Goal: Task Accomplishment & Management: Complete application form

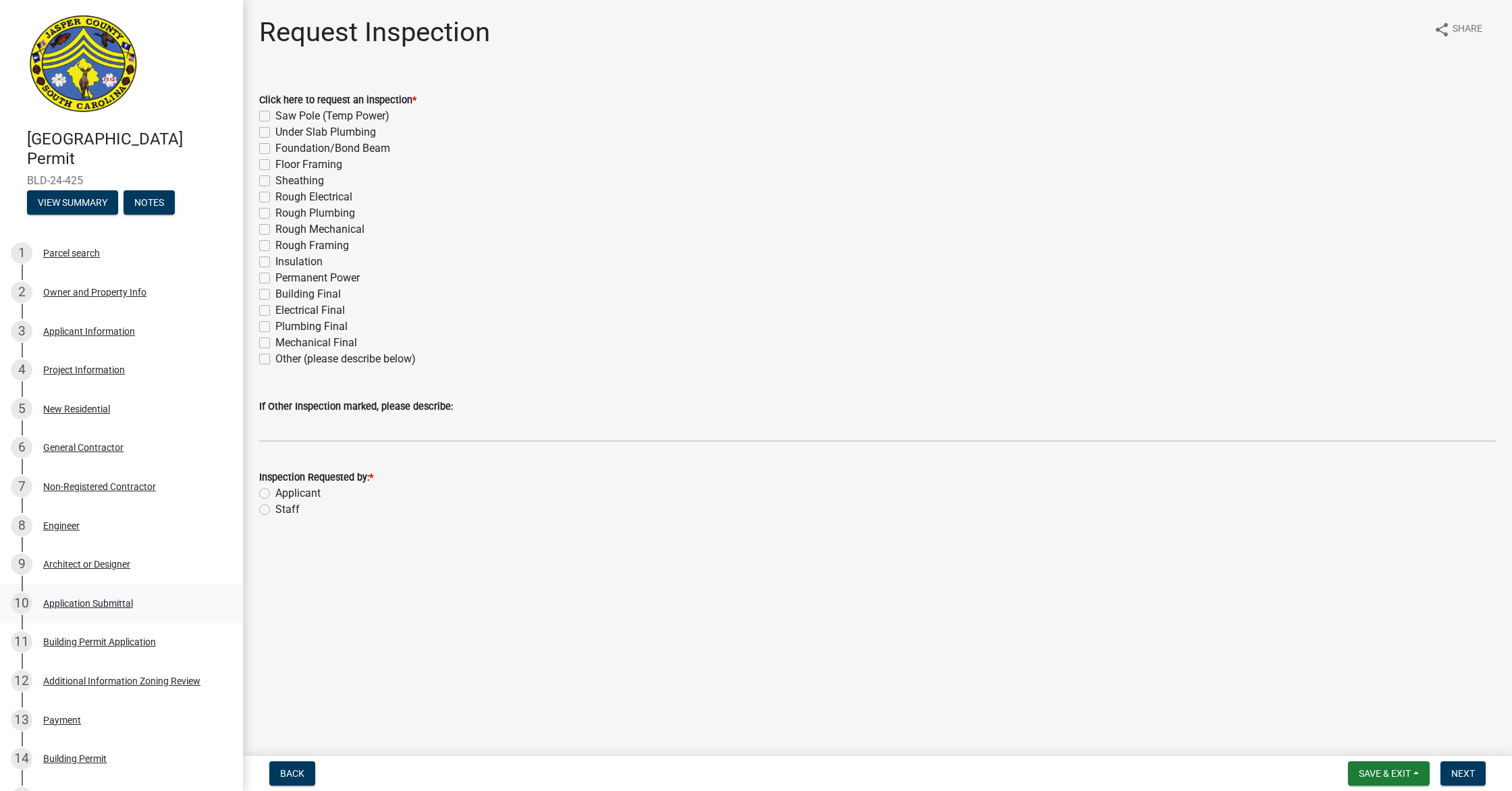
click at [116, 605] on div "Application Submittal" at bounding box center [88, 602] width 90 height 9
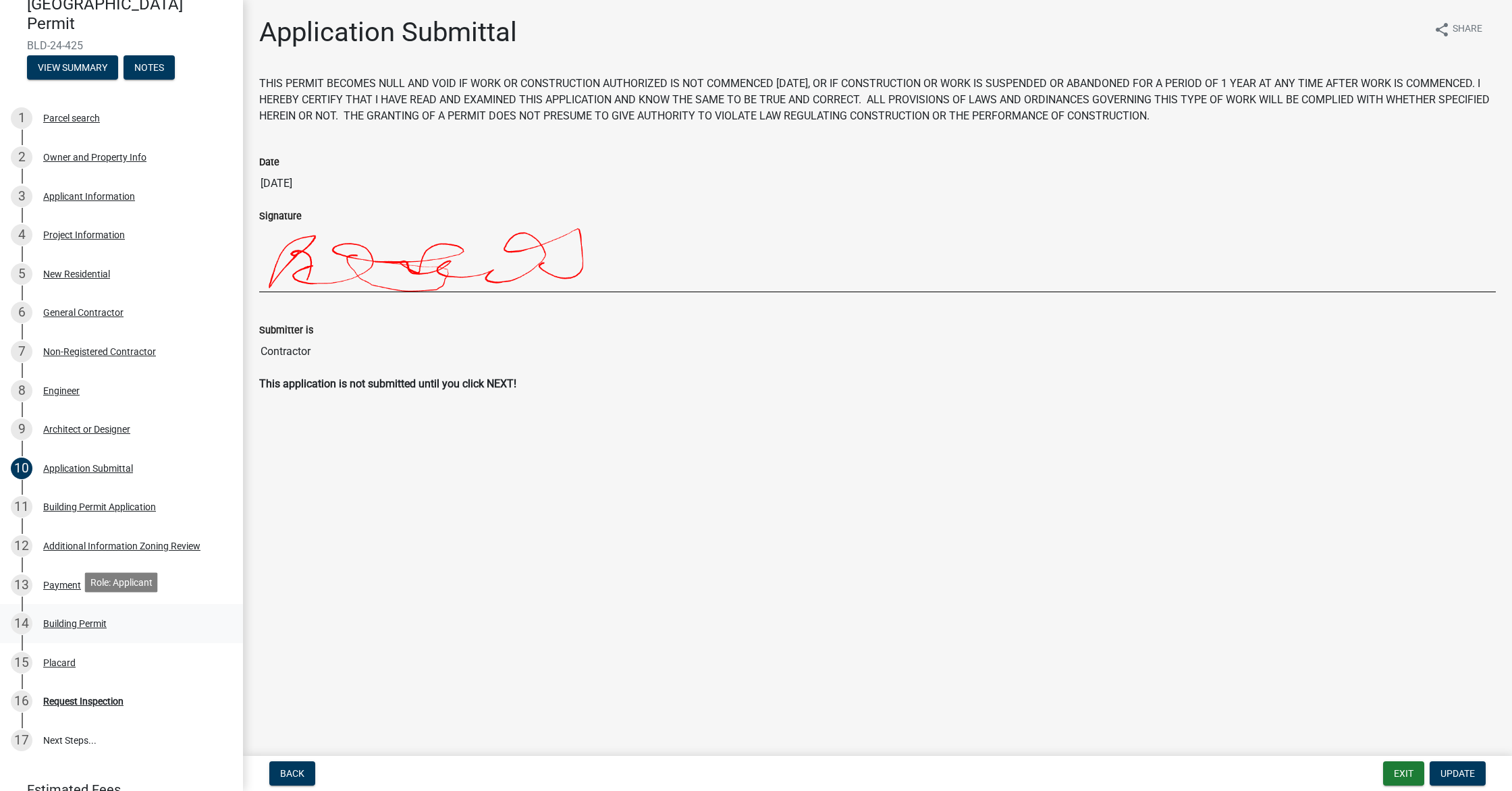
scroll to position [139, 0]
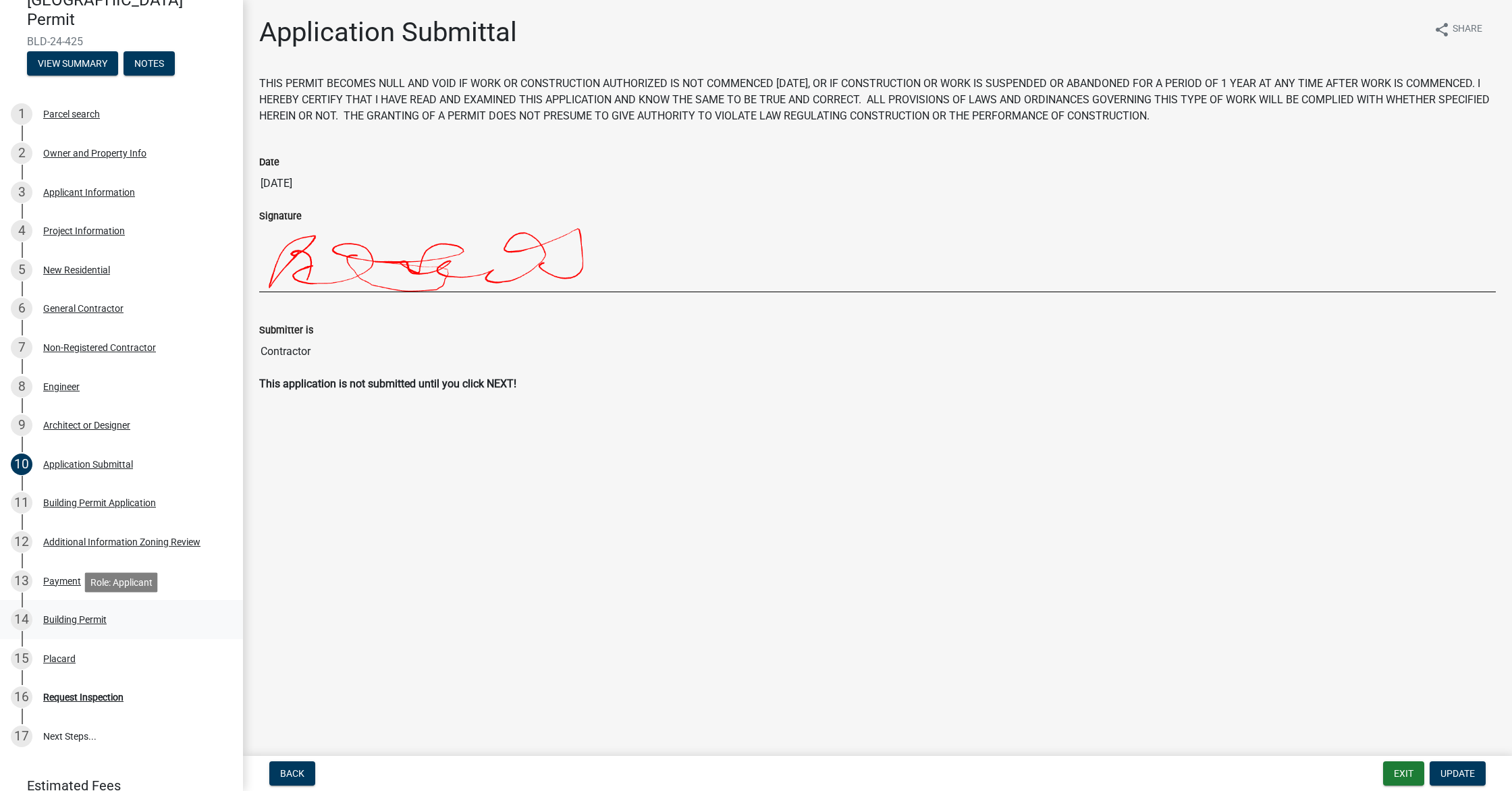
click at [103, 616] on div "Building Permit" at bounding box center [74, 618] width 63 height 9
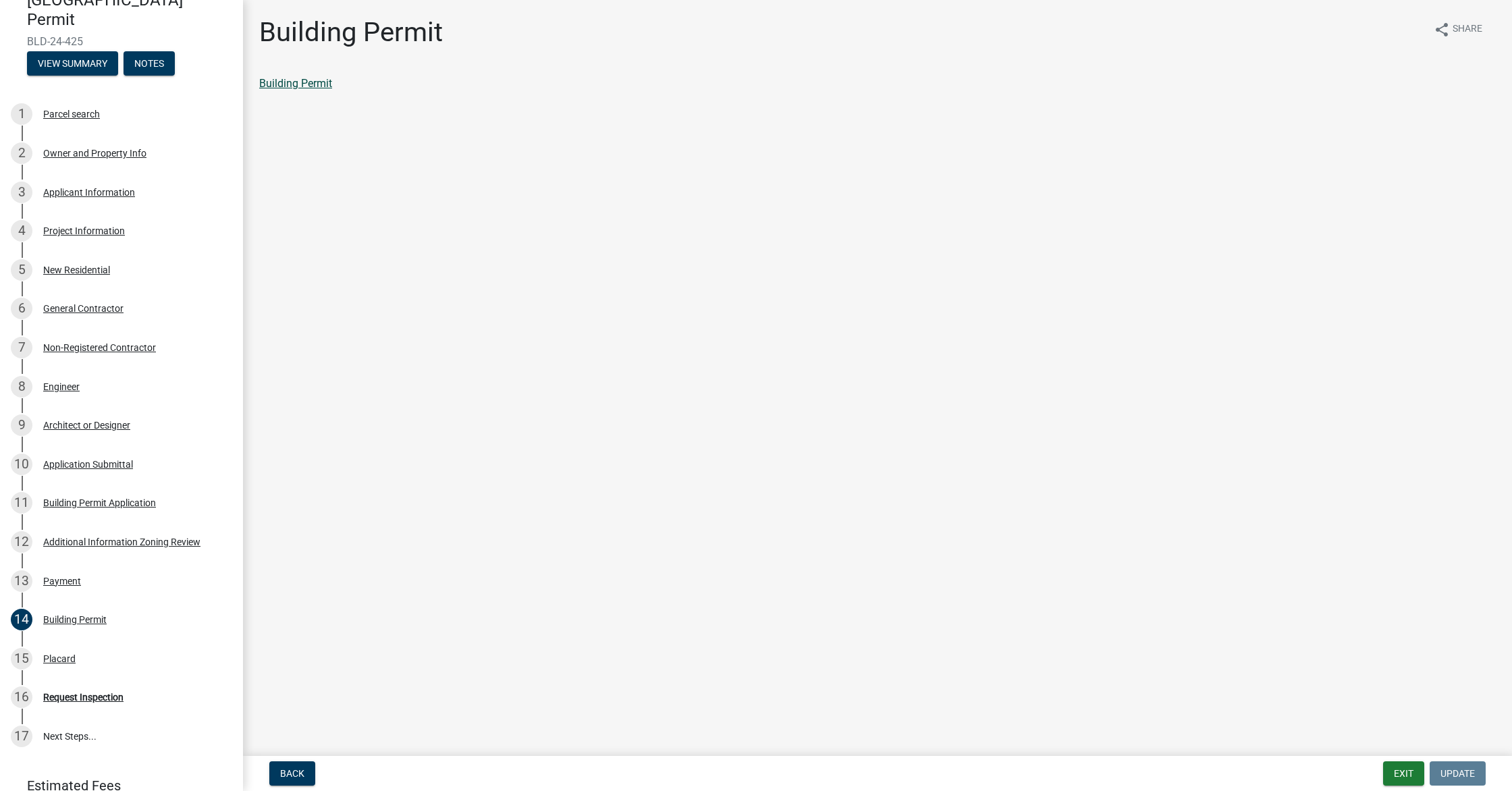
click at [269, 78] on link "Building Permit" at bounding box center [295, 83] width 73 height 13
click at [65, 654] on div "Placard" at bounding box center [59, 658] width 32 height 9
click at [271, 80] on link "Placard" at bounding box center [277, 83] width 36 height 13
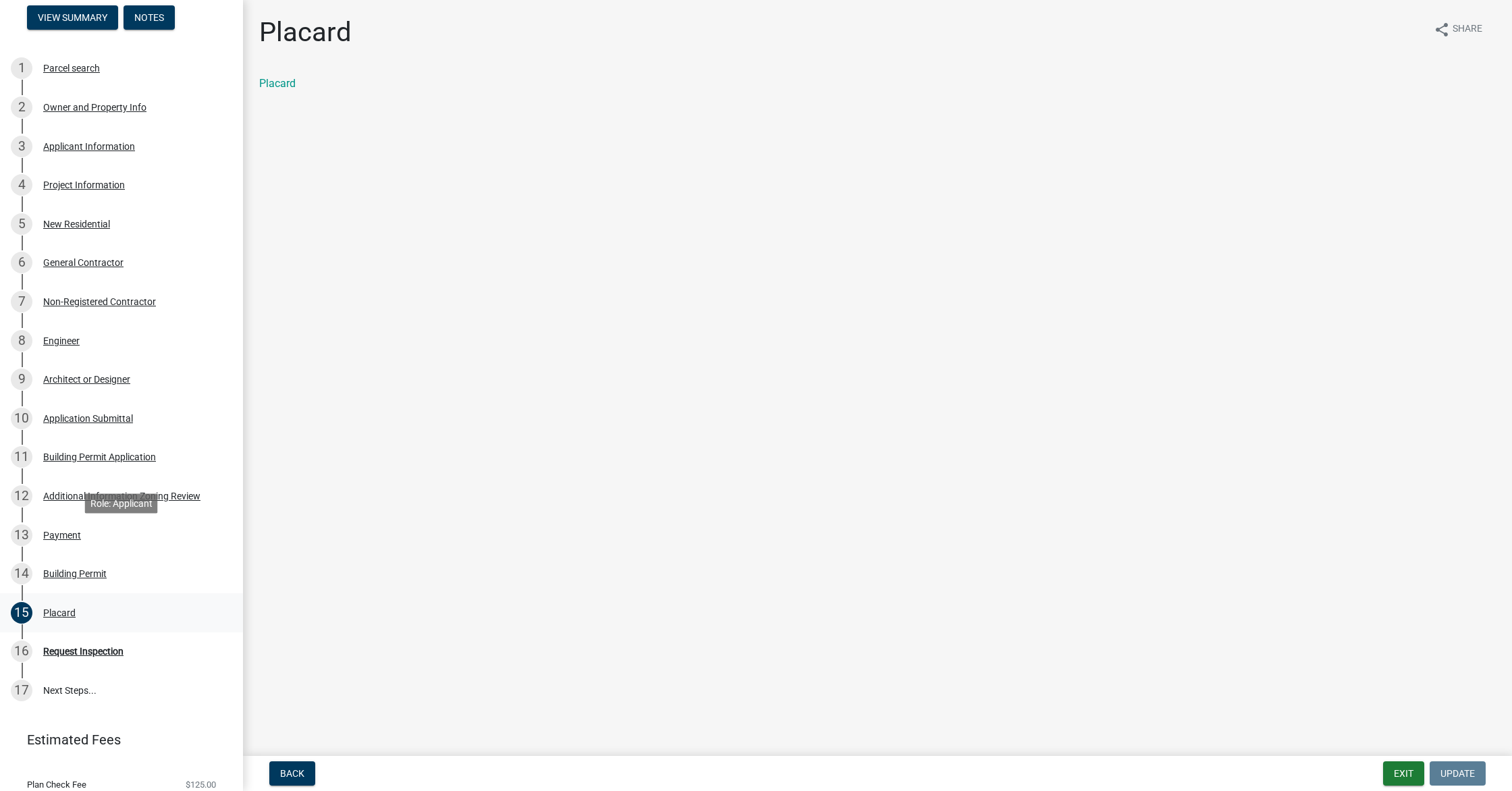
scroll to position [259, 0]
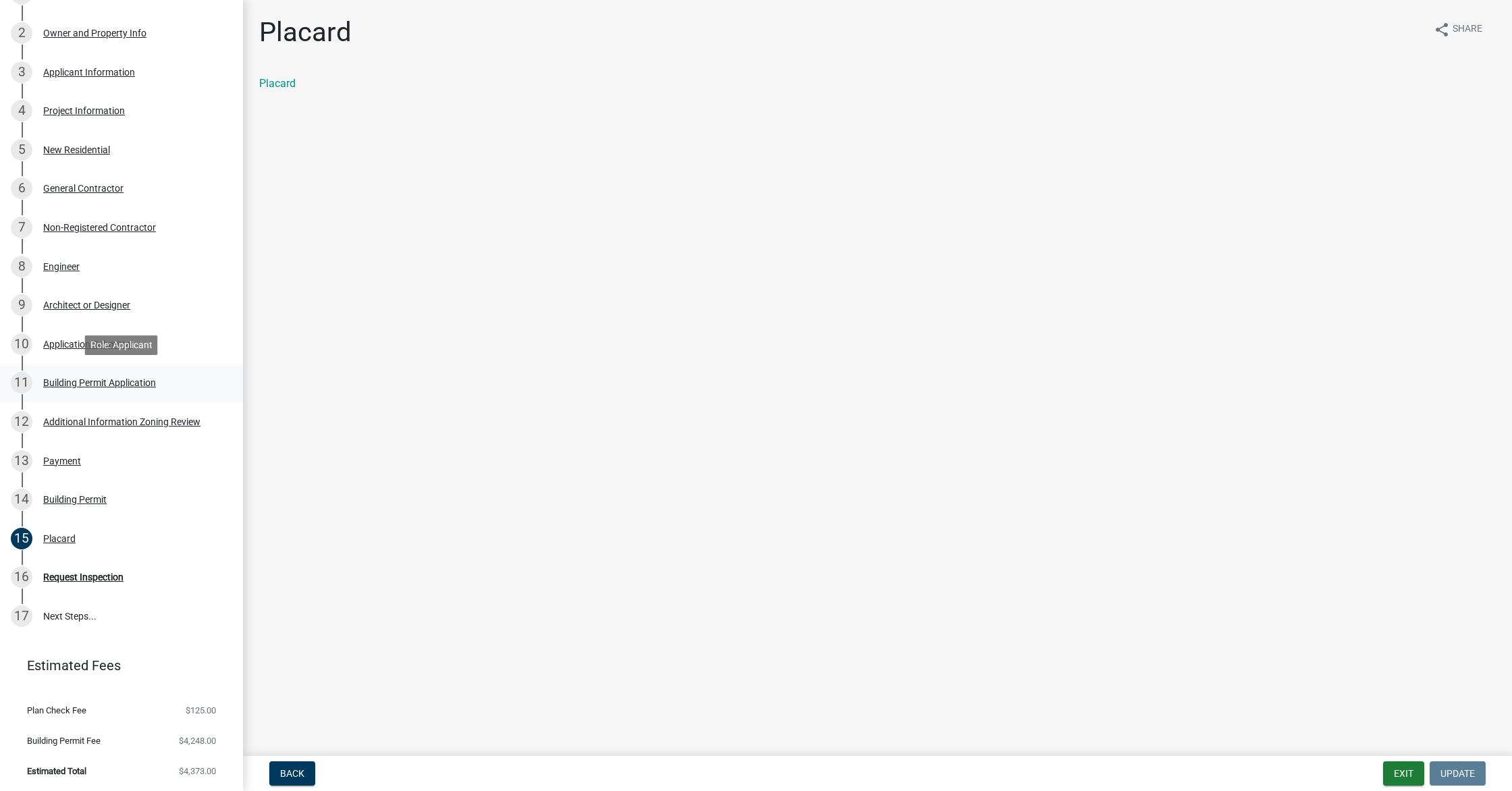
click at [113, 381] on div "Building Permit Application" at bounding box center [99, 382] width 113 height 9
click at [328, 80] on link "Building Permit Application" at bounding box center [324, 83] width 130 height 13
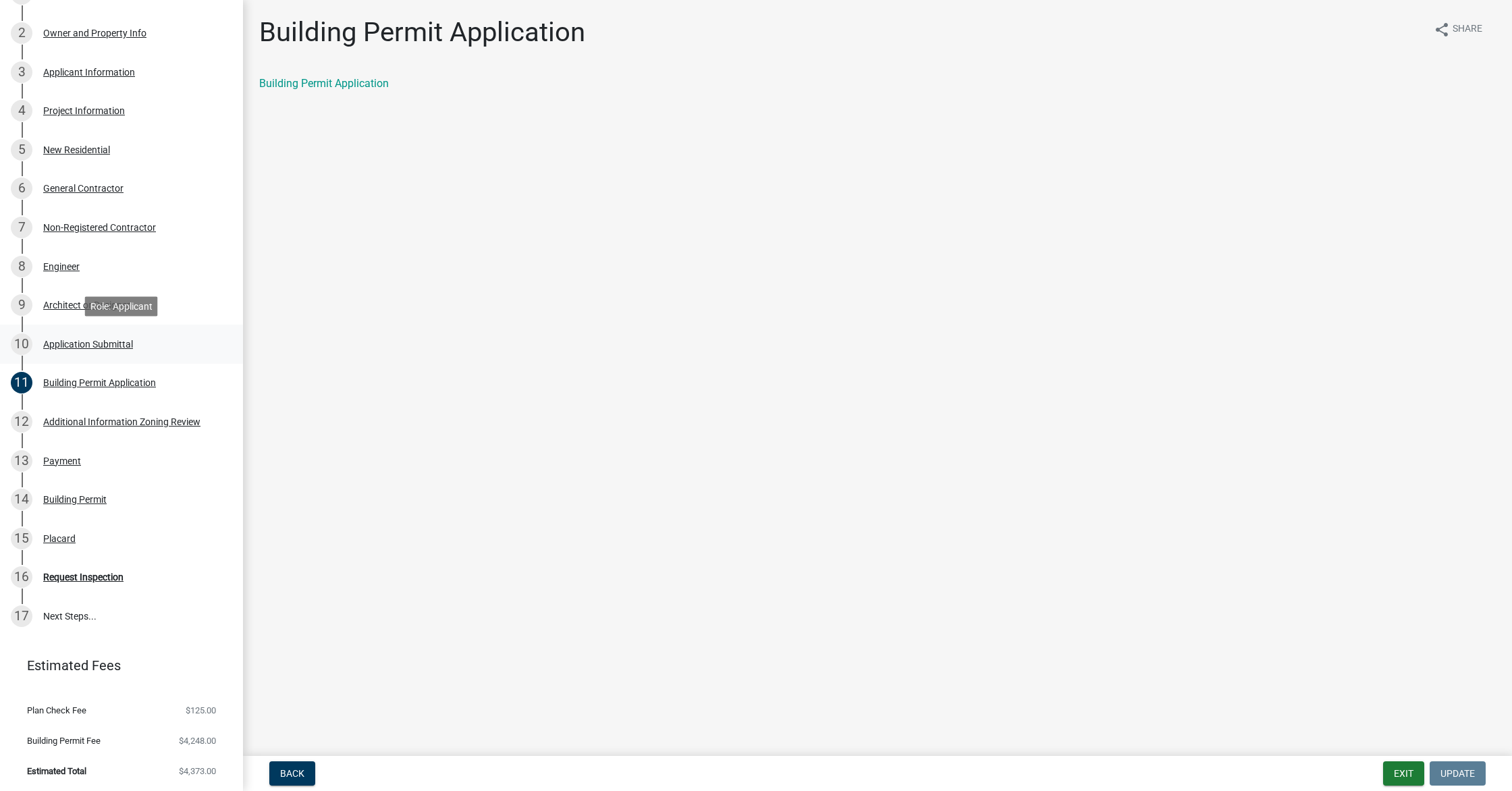
click at [41, 353] on div "10 Application Submittal" at bounding box center [116, 345] width 211 height 22
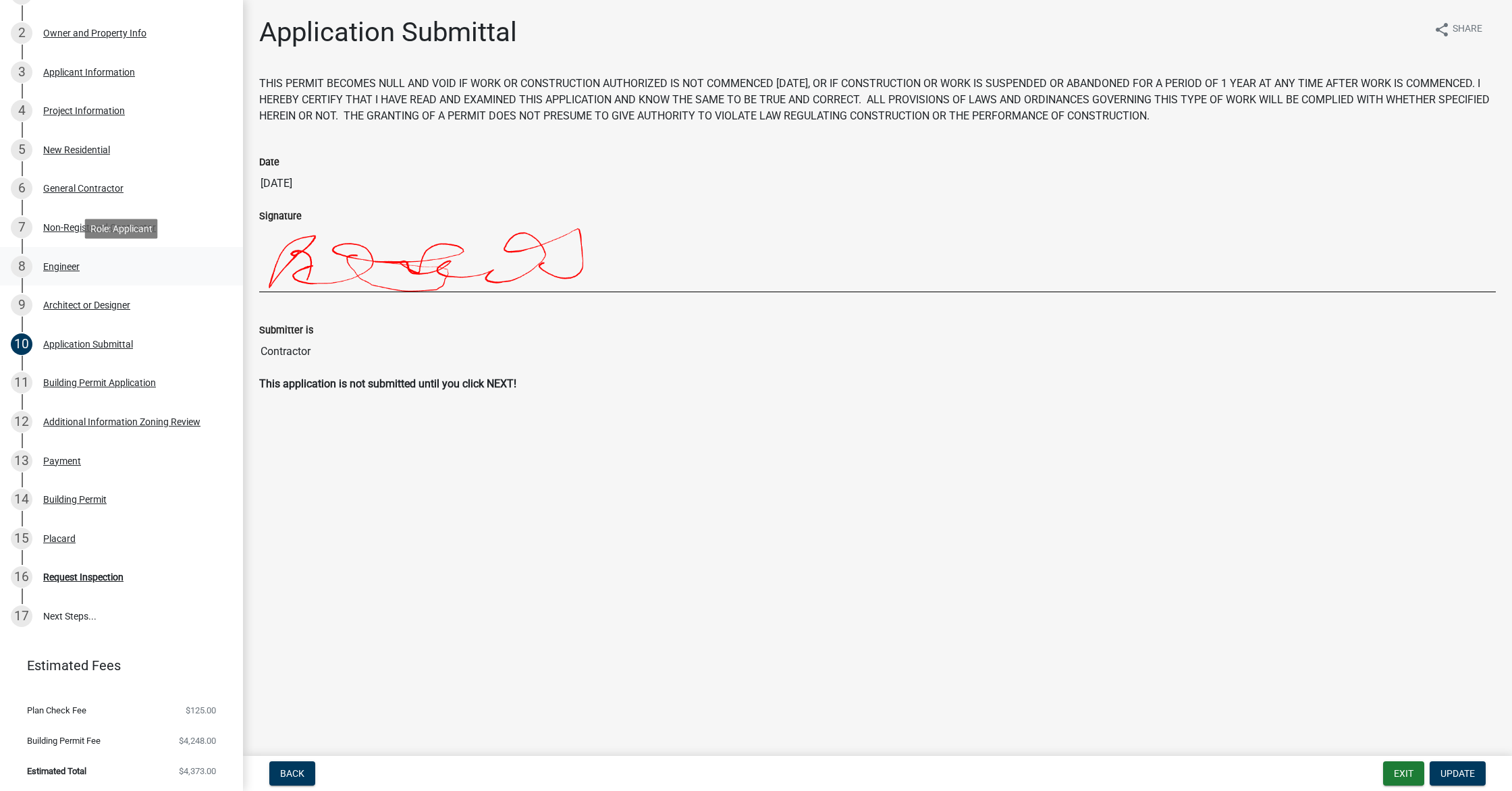
click at [59, 269] on div "Engineer" at bounding box center [61, 266] width 36 height 9
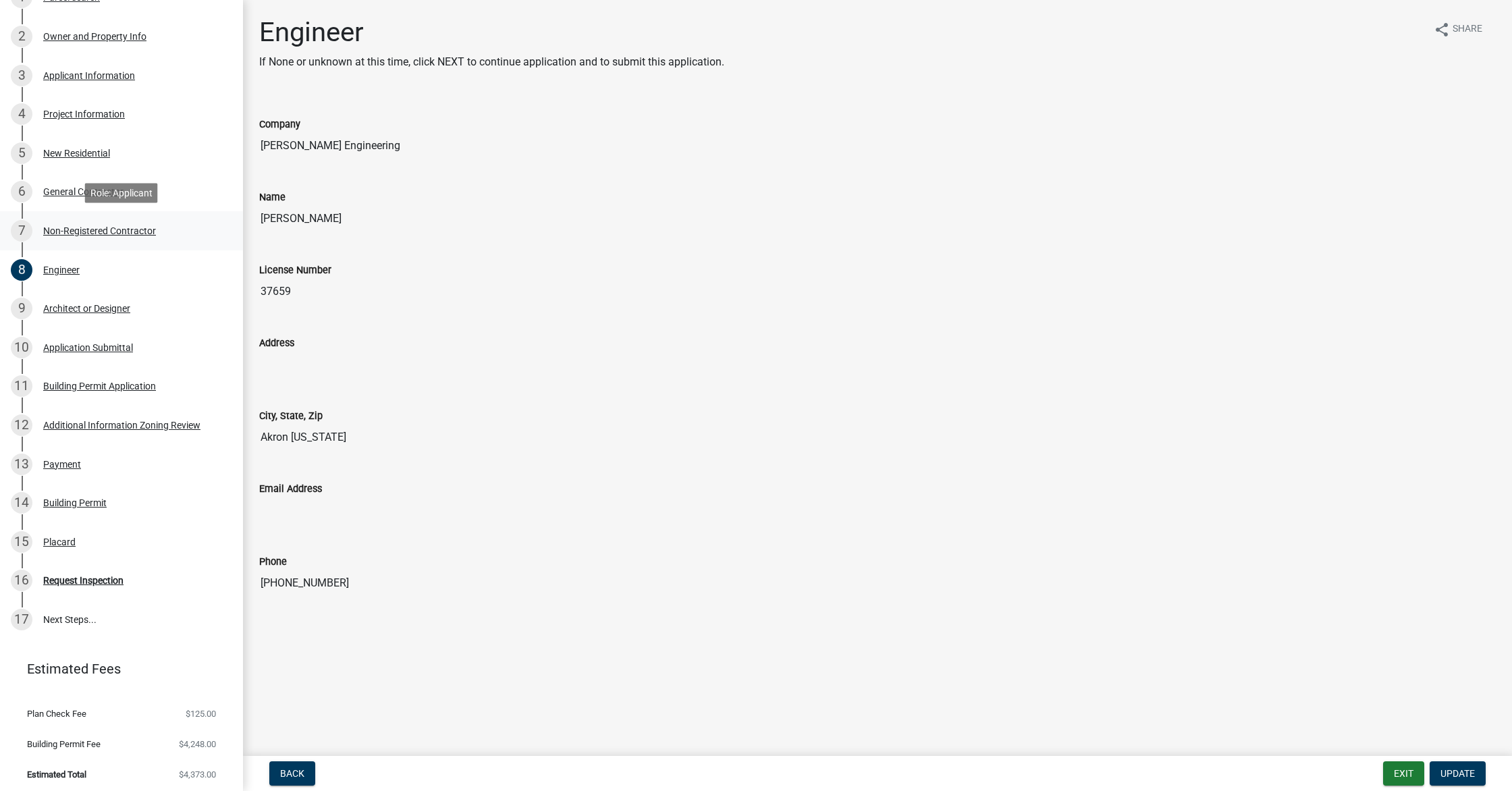
click at [59, 230] on div "Non-Registered Contractor" at bounding box center [99, 230] width 113 height 9
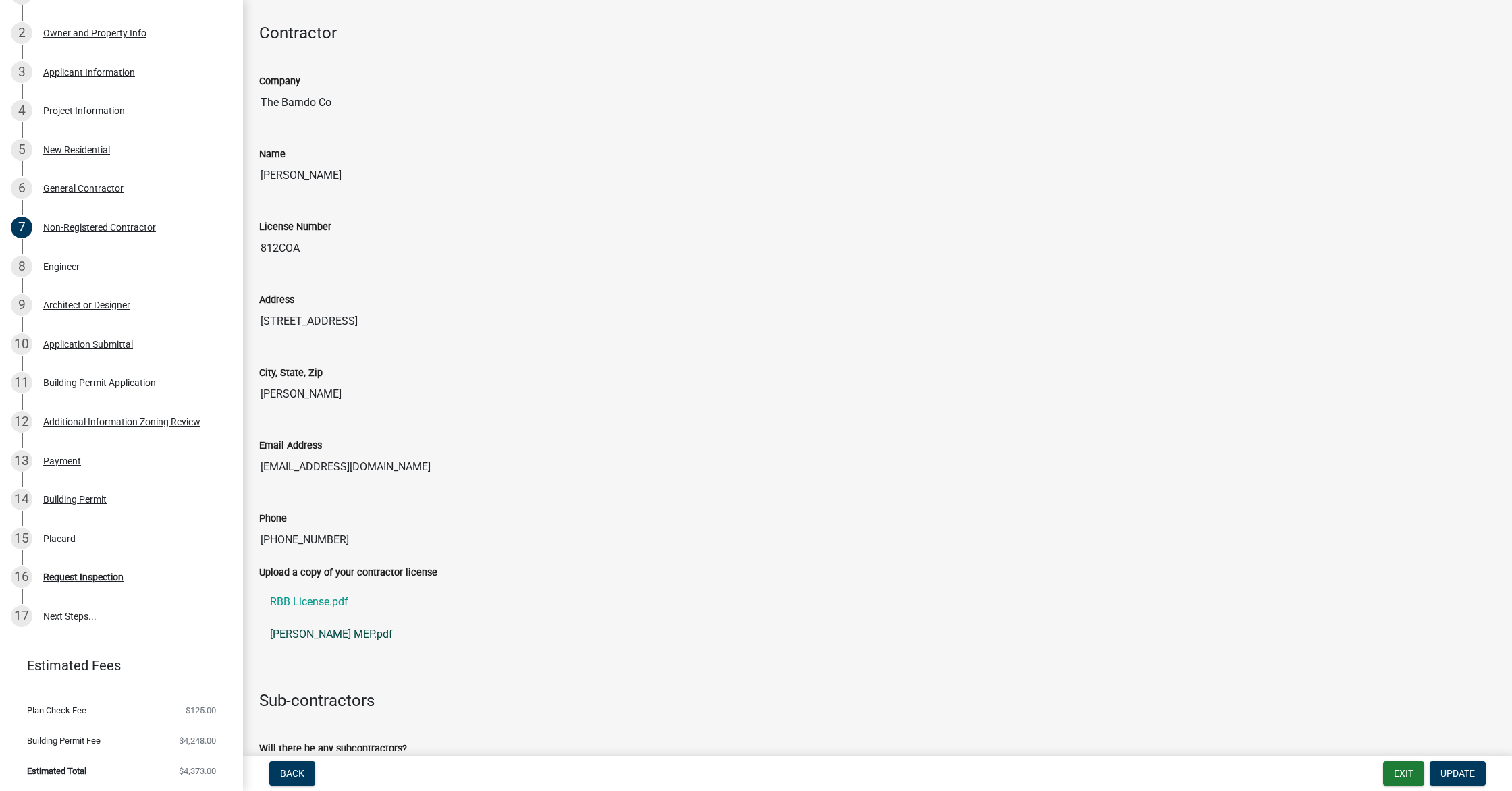
scroll to position [103, 0]
click at [305, 635] on link "[PERSON_NAME] MEP.pdf" at bounding box center [876, 635] width 1236 height 32
